Goal: Browse casually

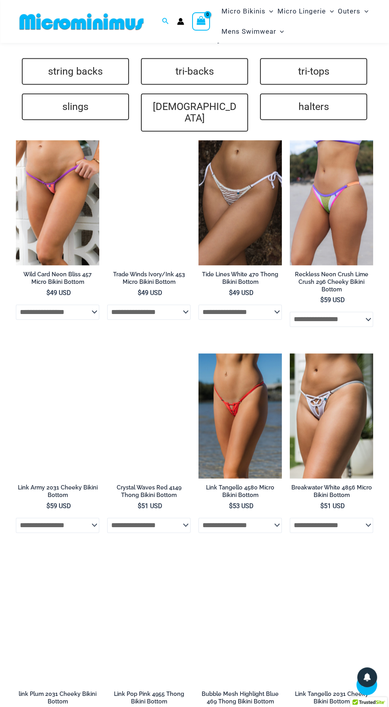
scroll to position [1595, 0]
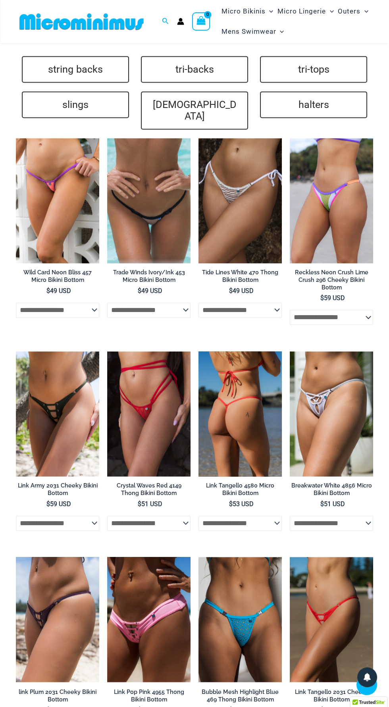
click at [247, 407] on img at bounding box center [239, 413] width 83 height 125
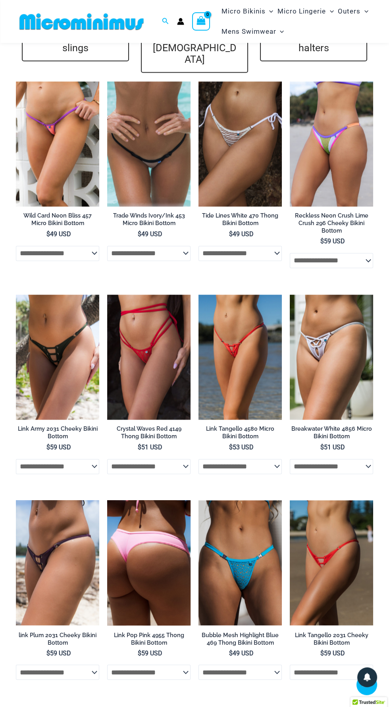
click at [148, 551] on img at bounding box center [148, 562] width 83 height 125
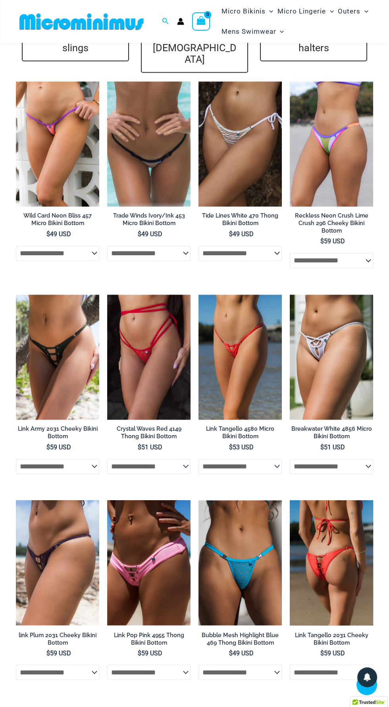
click at [329, 537] on img at bounding box center [331, 562] width 83 height 125
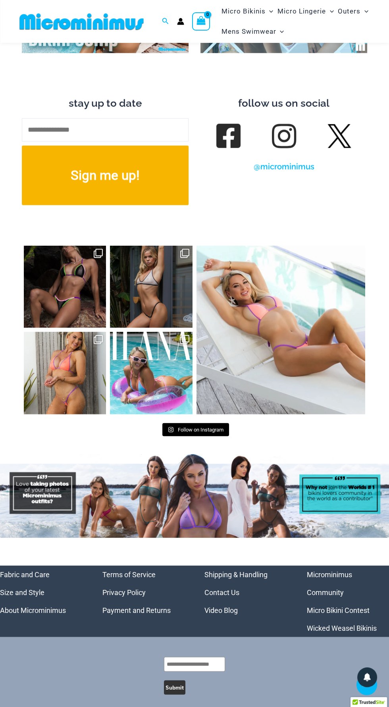
scroll to position [2846, 0]
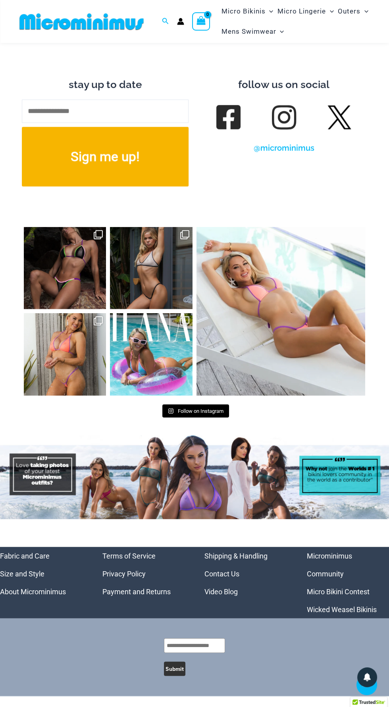
click at [369, 587] on link "Micro Bikini Contest" at bounding box center [338, 591] width 63 height 8
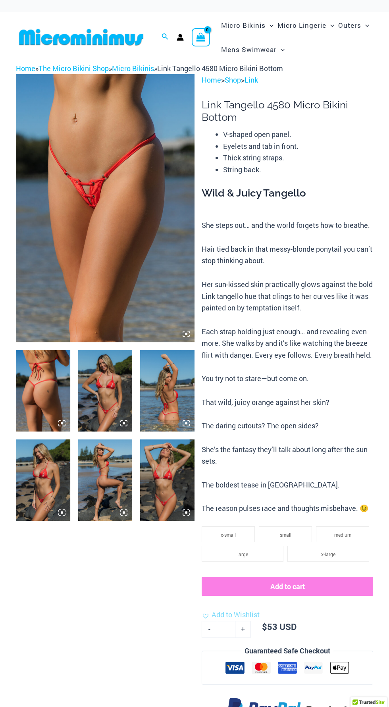
click at [126, 227] on img at bounding box center [105, 208] width 179 height 268
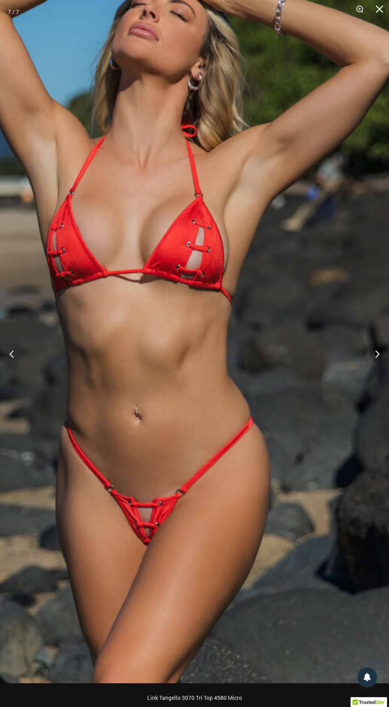
click at [376, 442] on img at bounding box center [180, 294] width 519 height 778
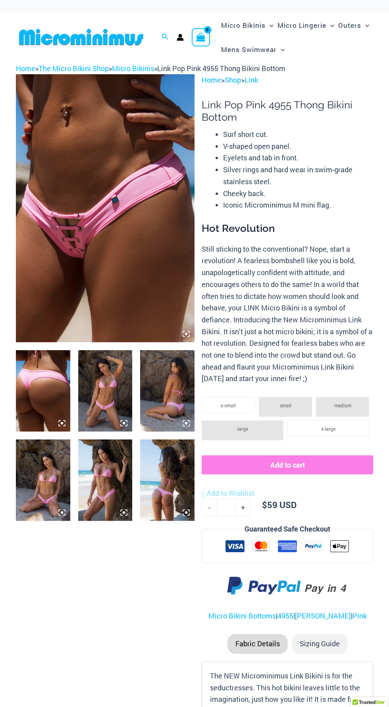
click at [126, 251] on img at bounding box center [105, 208] width 179 height 268
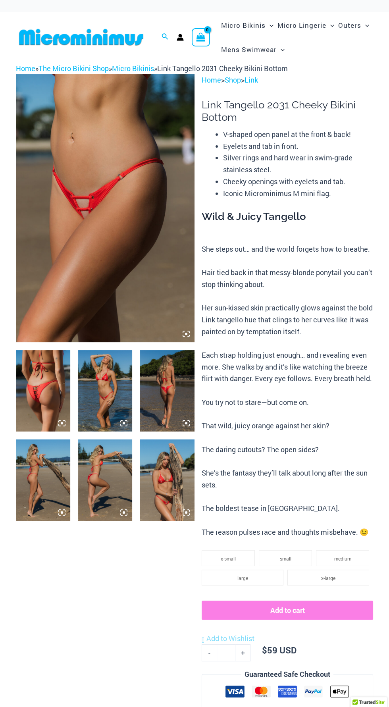
click at [143, 254] on img at bounding box center [105, 208] width 179 height 268
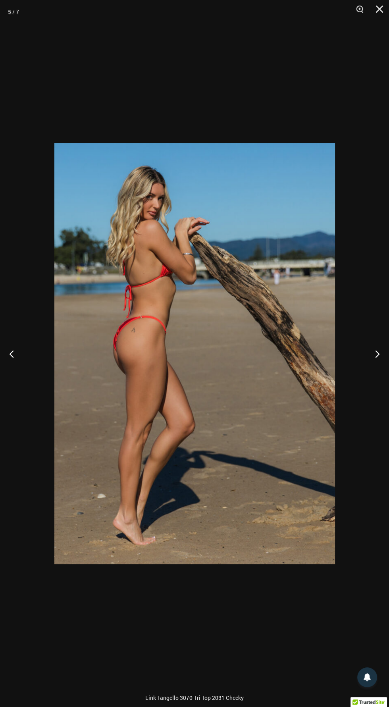
click at [272, 511] on img at bounding box center [194, 353] width 281 height 421
click at [281, 516] on img at bounding box center [194, 353] width 281 height 421
